Goal: Task Accomplishment & Management: Manage account settings

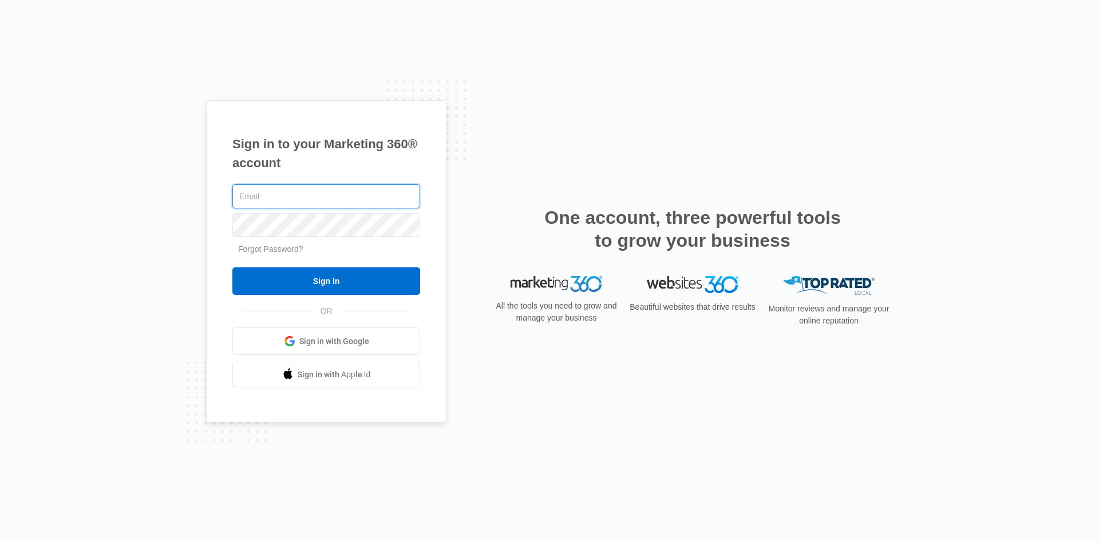
type input "[PERSON_NAME][EMAIL_ADDRESS][DOMAIN_NAME]"
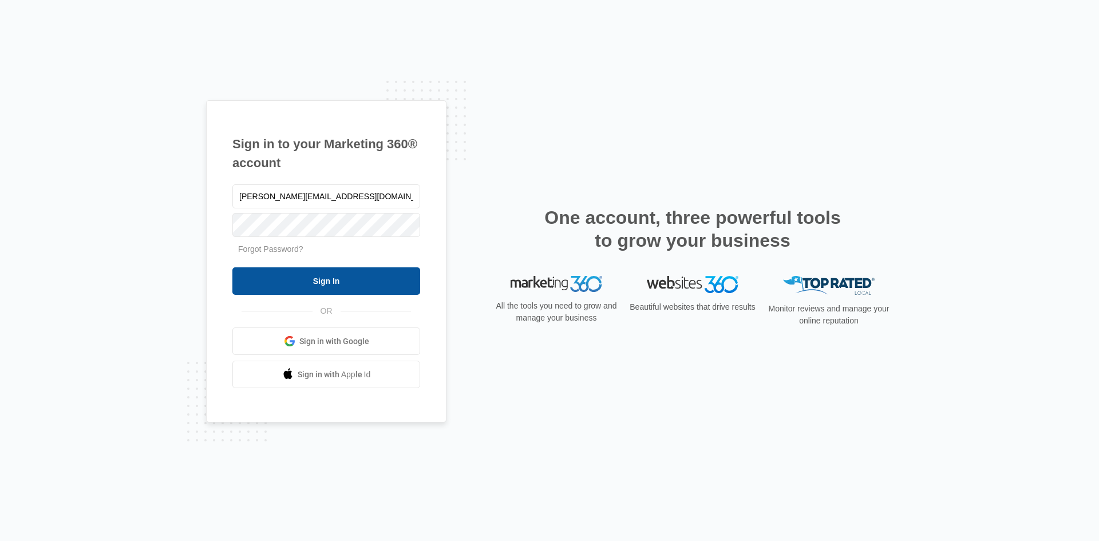
click at [350, 277] on input "Sign In" at bounding box center [326, 280] width 188 height 27
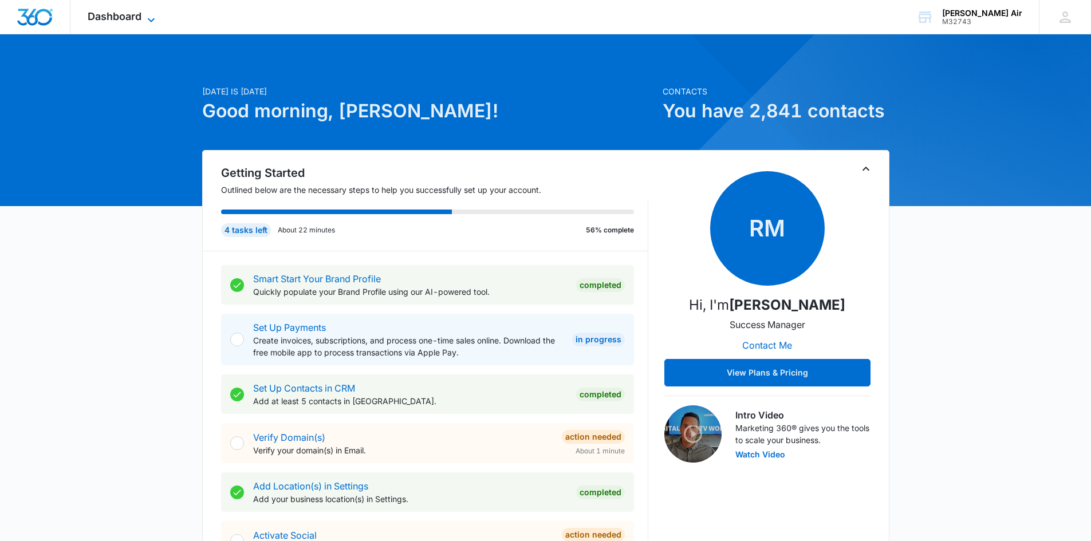
click at [151, 21] on icon at bounding box center [151, 20] width 7 height 4
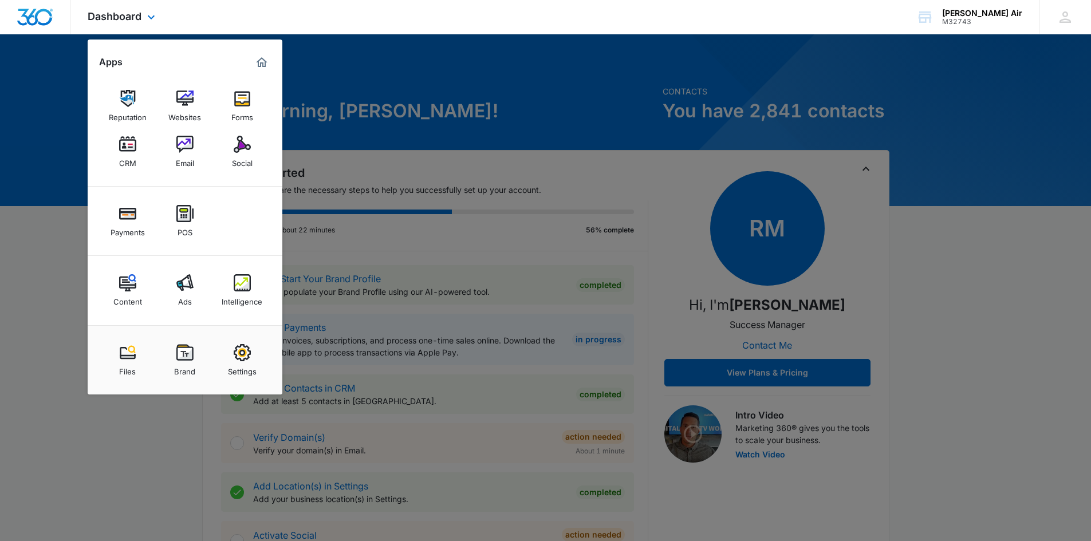
click at [207, 25] on div "Dashboard Apps Reputation Websites Forms CRM Email Social Payments POS Content …" at bounding box center [545, 17] width 1091 height 34
click at [151, 18] on icon at bounding box center [151, 20] width 14 height 14
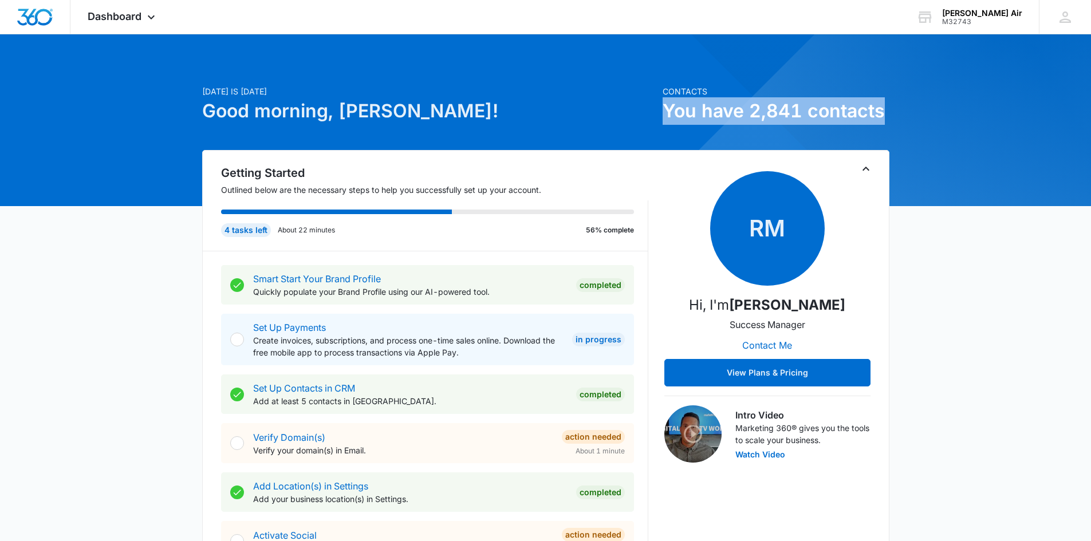
drag, startPoint x: 882, startPoint y: 113, endPoint x: 665, endPoint y: 113, distance: 217.0
click at [665, 113] on h1 "You have 2,841 contacts" at bounding box center [776, 110] width 227 height 27
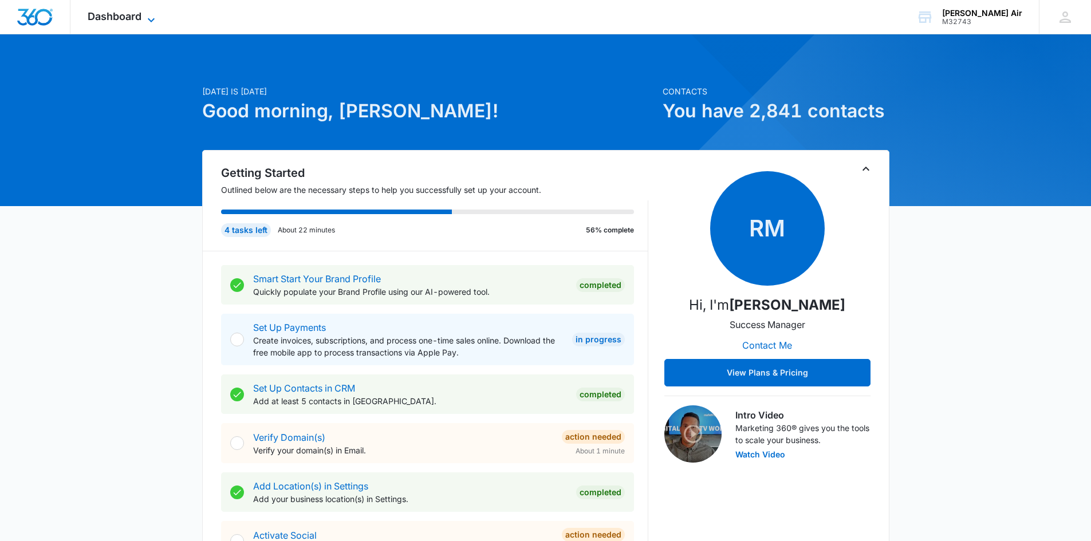
click at [147, 14] on icon at bounding box center [151, 20] width 14 height 14
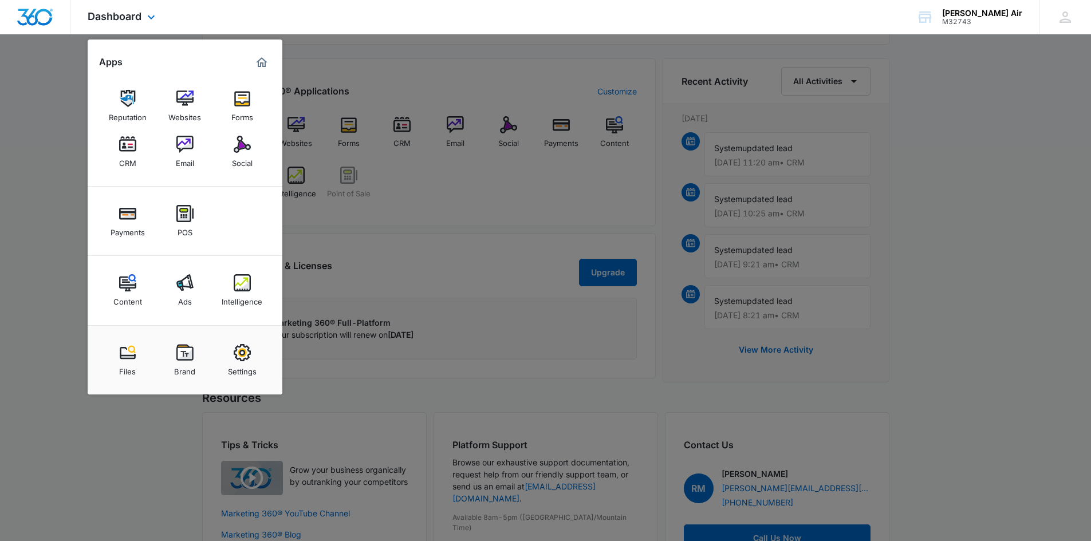
scroll to position [756, 0]
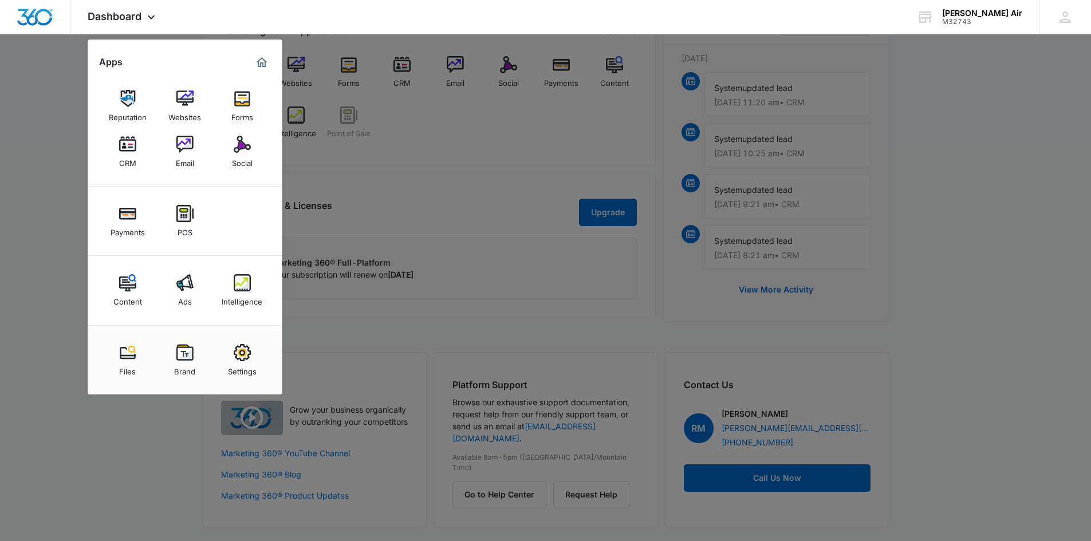
click at [26, 259] on div at bounding box center [545, 270] width 1091 height 541
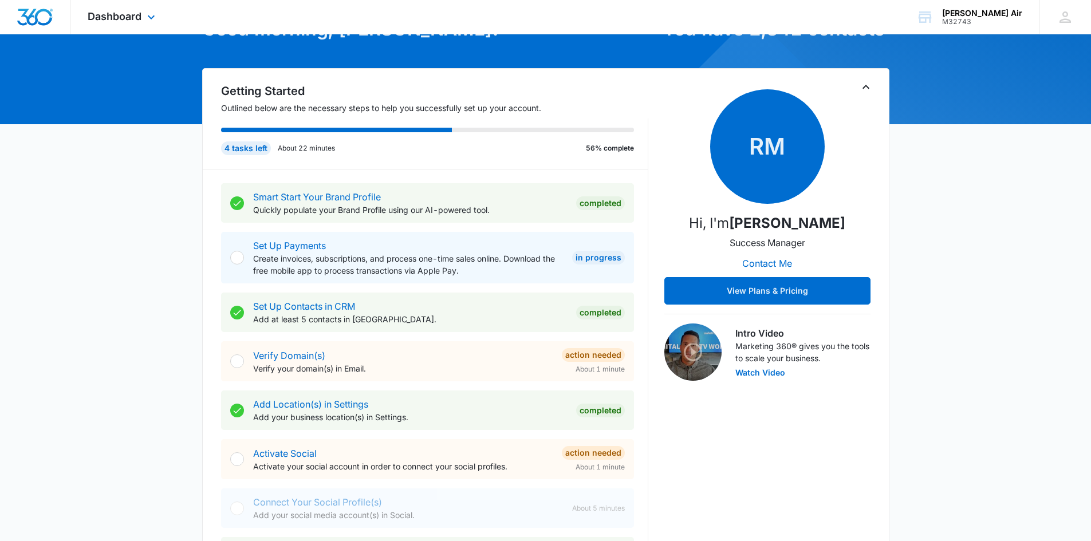
scroll to position [0, 0]
